Goal: Task Accomplishment & Management: Manage account settings

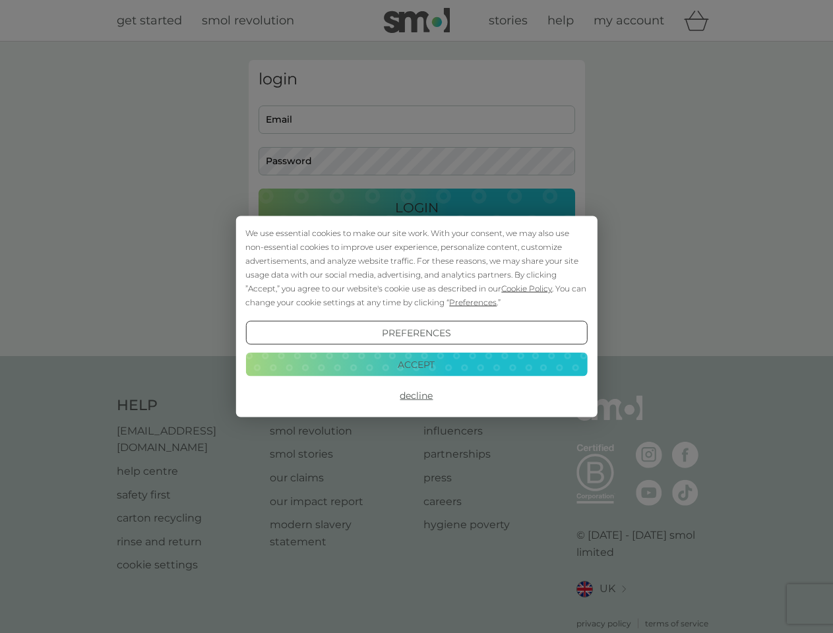
click at [522, 284] on span "Cookie Policy" at bounding box center [526, 289] width 51 height 10
click at [432, 296] on button "Email me a login link" at bounding box center [417, 278] width 317 height 38
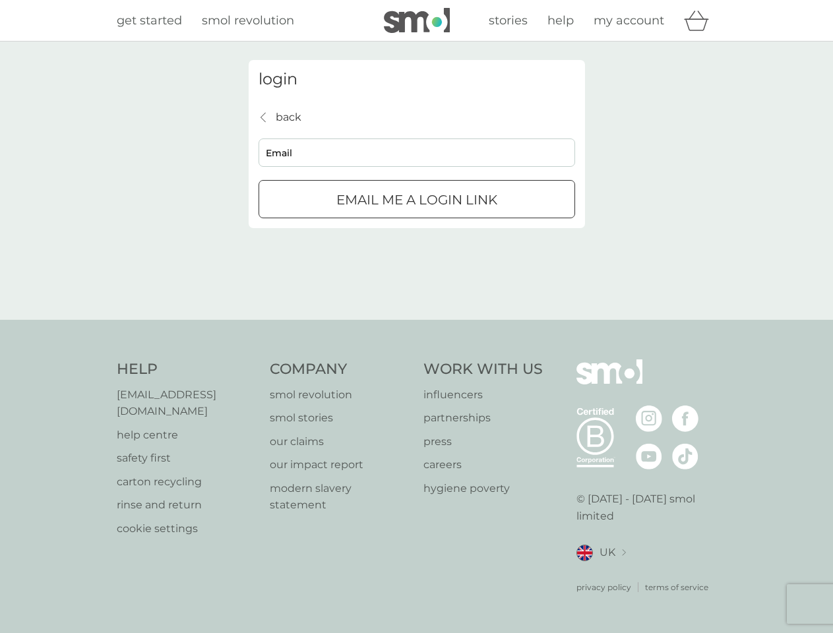
click at [416, 320] on div "login back back Email Email me a login link" at bounding box center [416, 181] width 833 height 278
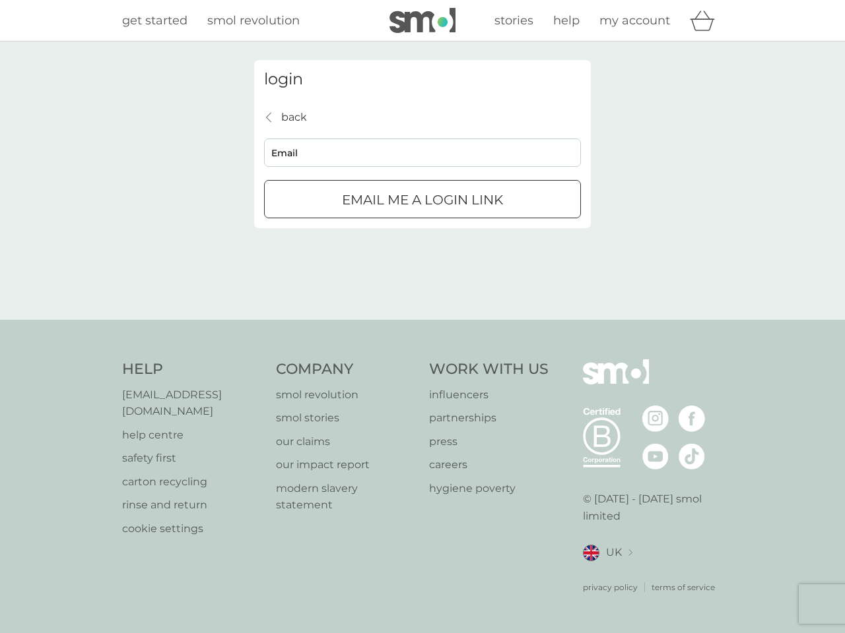
click at [416, 389] on div "Help [EMAIL_ADDRESS][DOMAIN_NAME] help centre safety first carton recycling rin…" at bounding box center [422, 477] width 600 height 234
click at [416, 358] on div "Help [EMAIL_ADDRESS][DOMAIN_NAME] help centre safety first carton recycling rin…" at bounding box center [422, 476] width 845 height 313
